Goal: Information Seeking & Learning: Learn about a topic

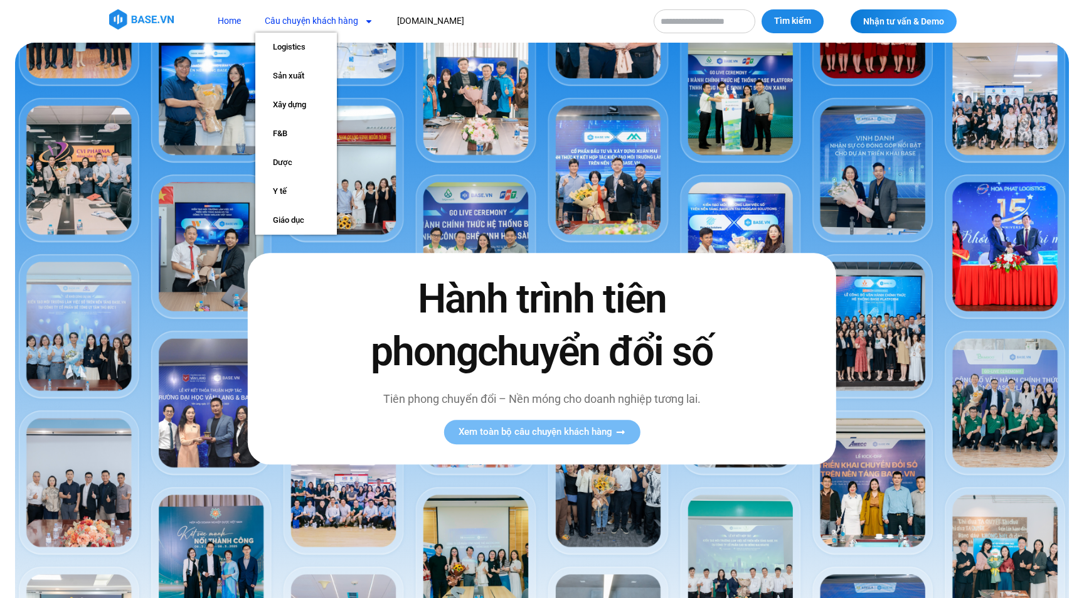
click at [321, 24] on link "Câu chuyện khách hàng" at bounding box center [318, 20] width 127 height 23
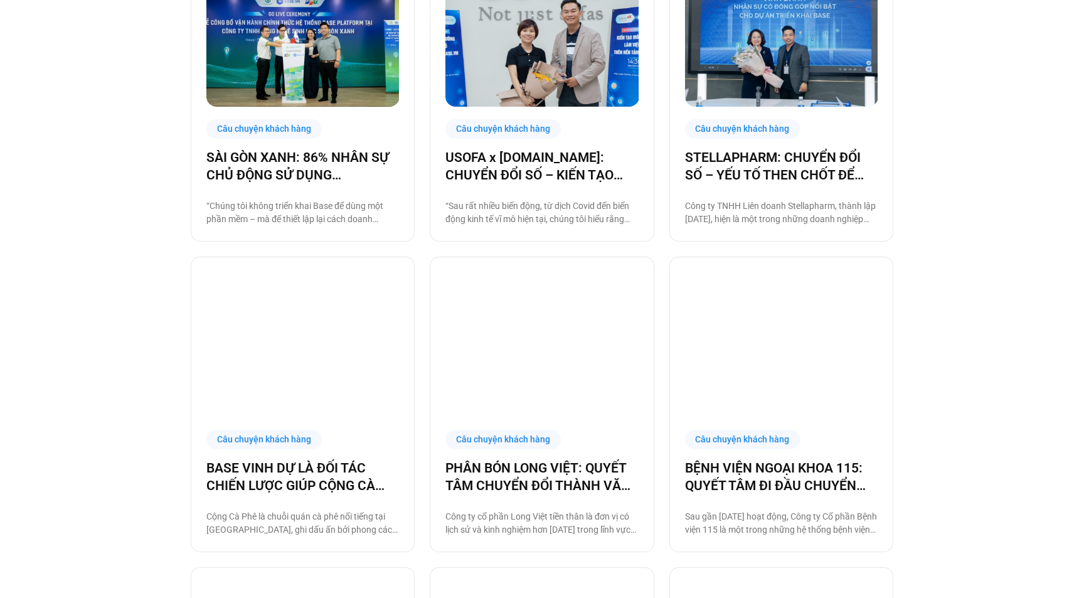
scroll to position [803, 0]
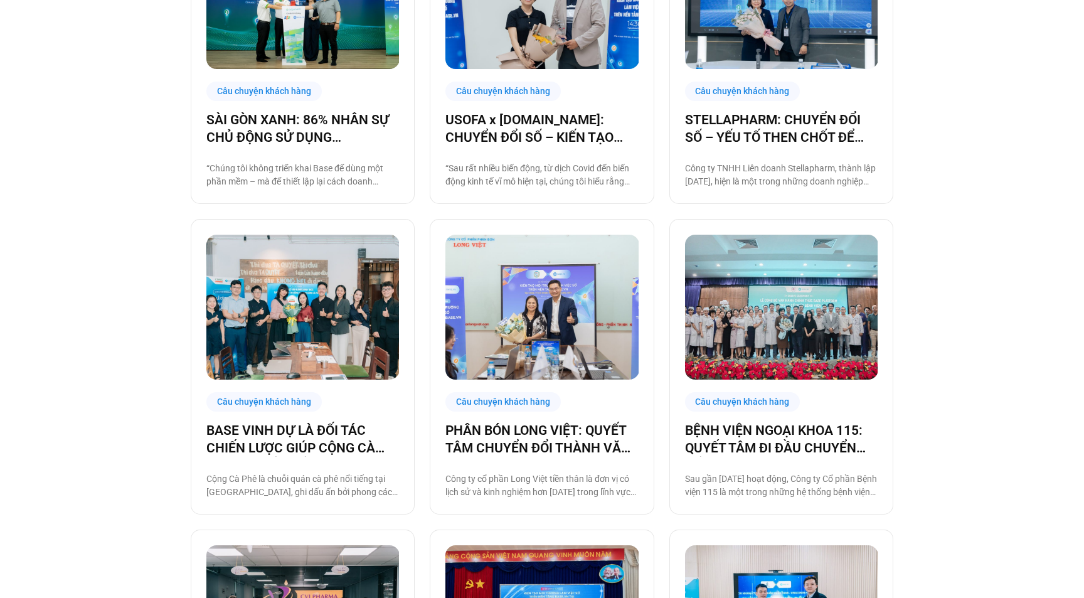
click at [578, 331] on img at bounding box center [541, 307] width 193 height 145
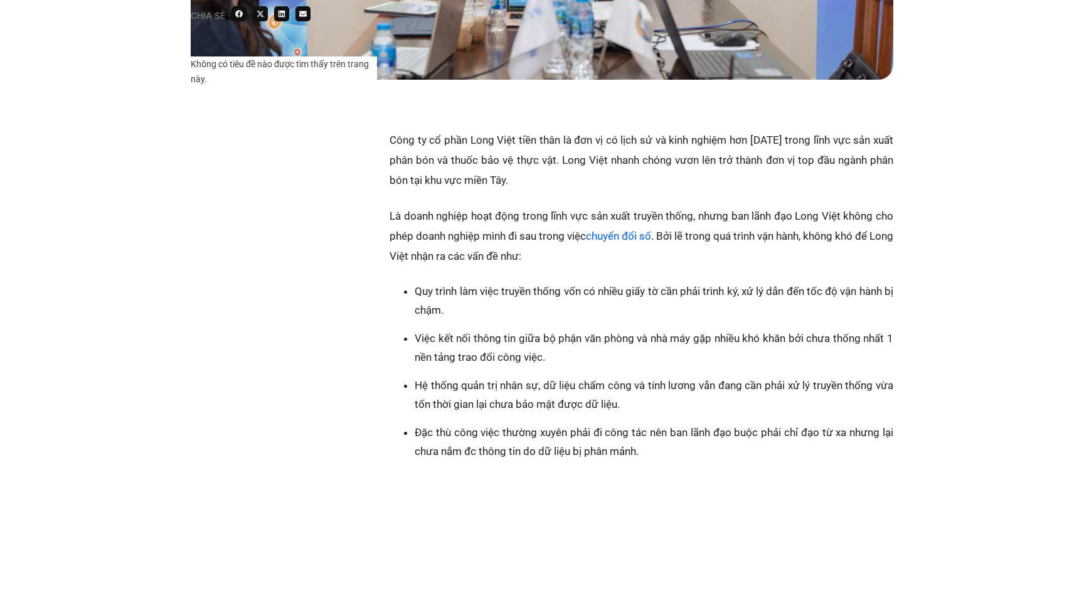
scroll to position [1165, 0]
